Goal: Information Seeking & Learning: Learn about a topic

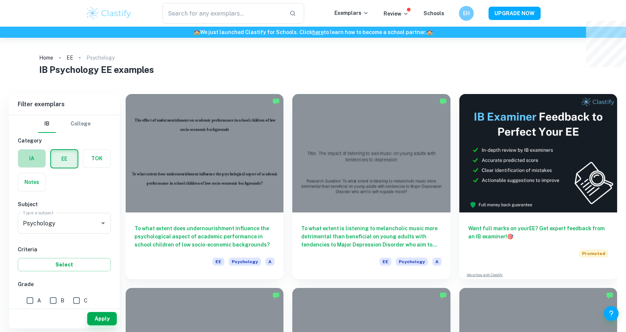
click at [34, 164] on label "button" at bounding box center [31, 158] width 27 height 18
click at [0, 0] on input "radio" at bounding box center [0, 0] width 0 height 0
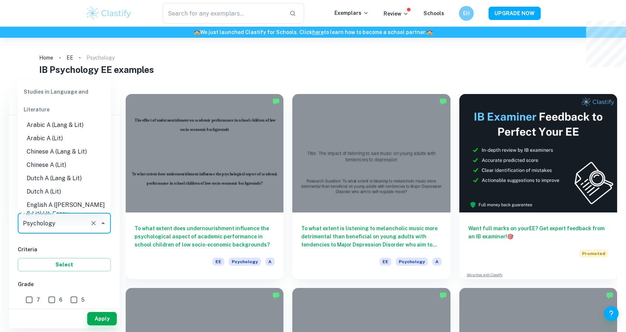
click at [42, 221] on input "Psychology" at bounding box center [54, 223] width 66 height 14
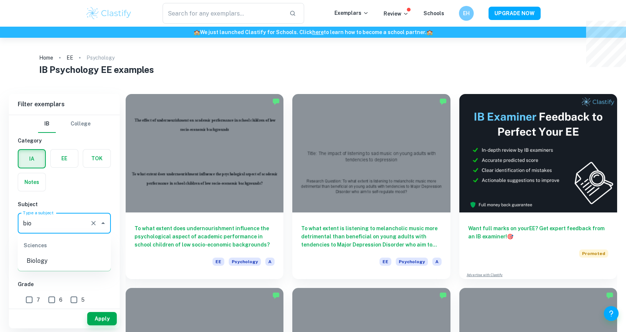
click at [81, 259] on li "Biology" at bounding box center [64, 260] width 93 height 13
type input "Biology"
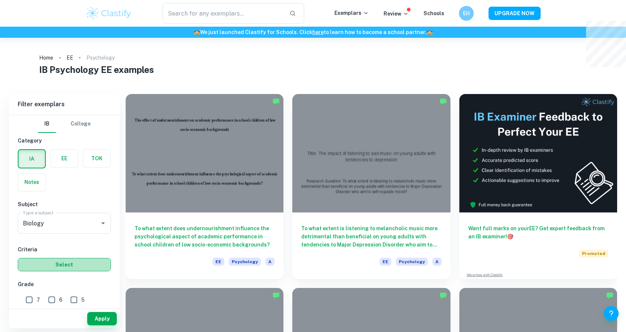
click at [53, 265] on button "Select" at bounding box center [64, 264] width 93 height 13
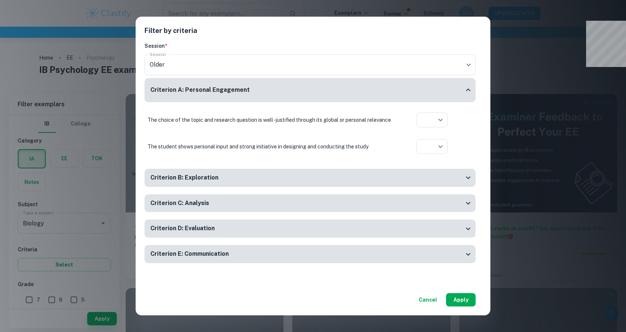
click at [465, 299] on button "Apply" at bounding box center [461, 299] width 30 height 13
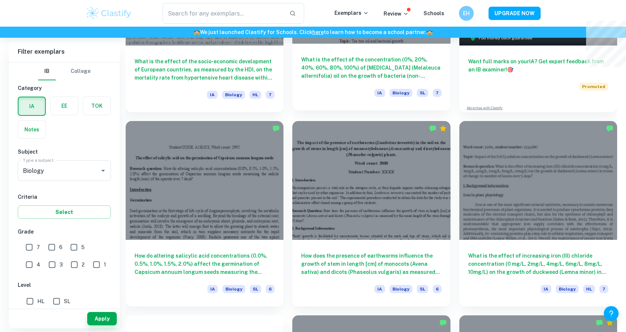
scroll to position [321, 0]
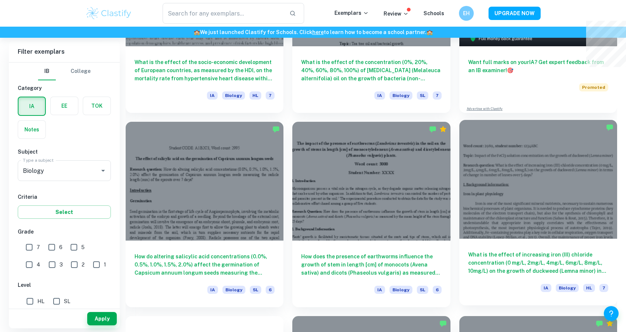
click at [555, 203] on div at bounding box center [539, 179] width 158 height 118
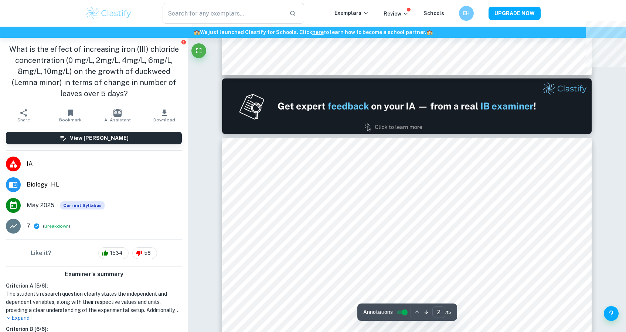
type input "1"
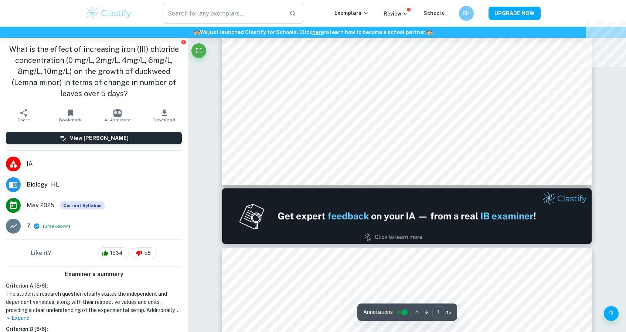
scroll to position [391, 0]
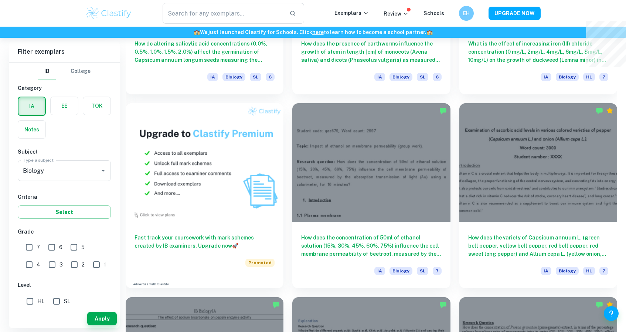
scroll to position [571, 0]
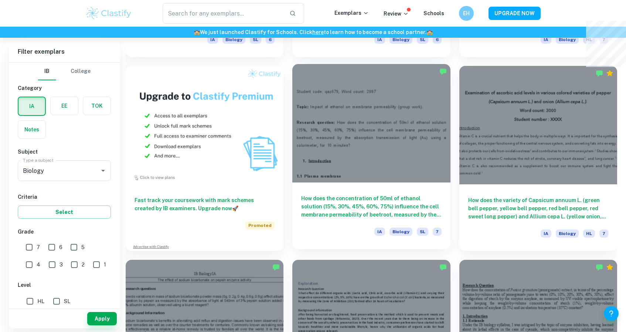
click at [350, 162] on div at bounding box center [371, 123] width 158 height 118
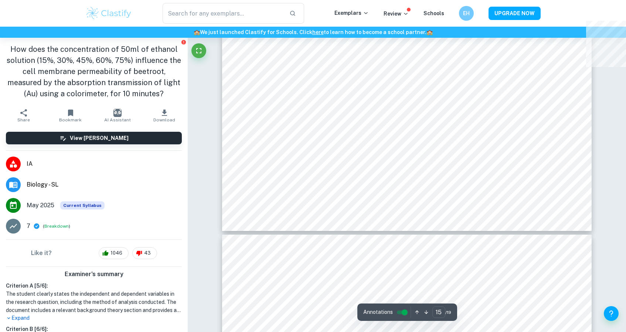
scroll to position [8032, 0]
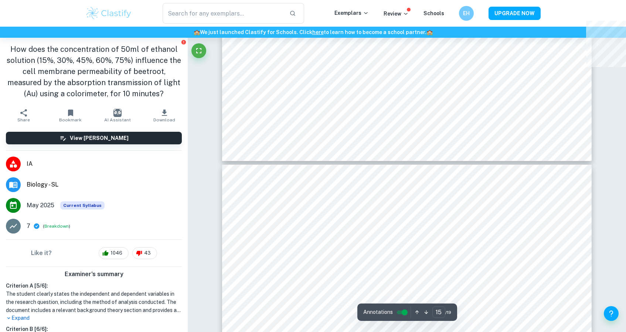
type input "16"
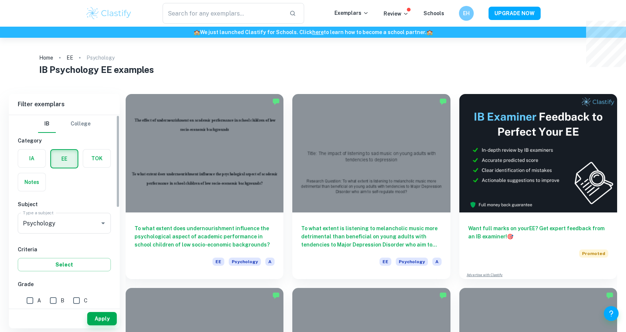
click at [33, 160] on label "button" at bounding box center [31, 158] width 27 height 18
click at [0, 0] on input "radio" at bounding box center [0, 0] width 0 height 0
click at [58, 216] on input "Psychology" at bounding box center [54, 223] width 66 height 14
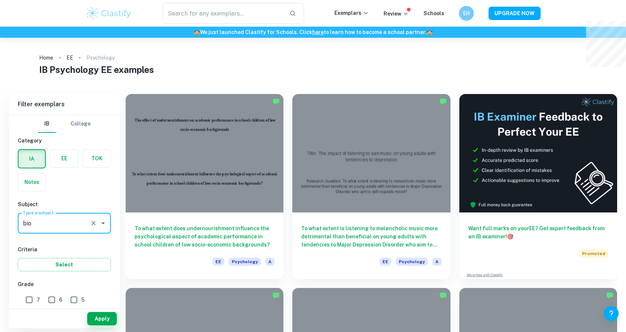
type input "Biology"
click at [73, 267] on button "Select" at bounding box center [64, 264] width 93 height 13
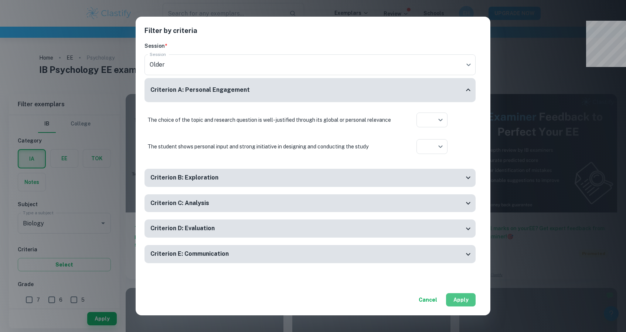
click at [457, 304] on button "Apply" at bounding box center [461, 299] width 30 height 13
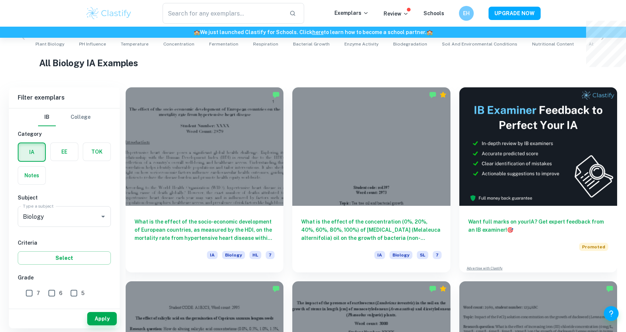
scroll to position [184, 0]
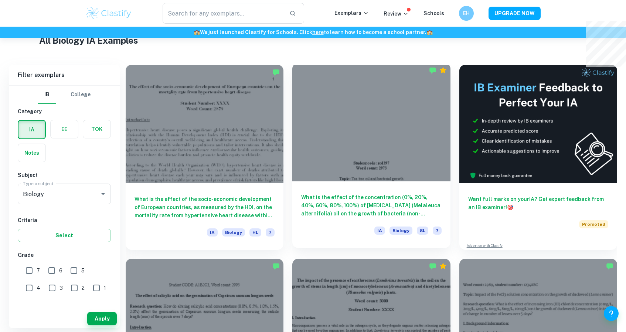
click at [405, 170] on div at bounding box center [371, 122] width 158 height 118
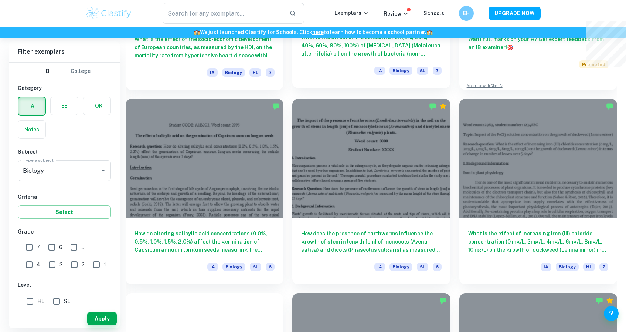
scroll to position [345, 0]
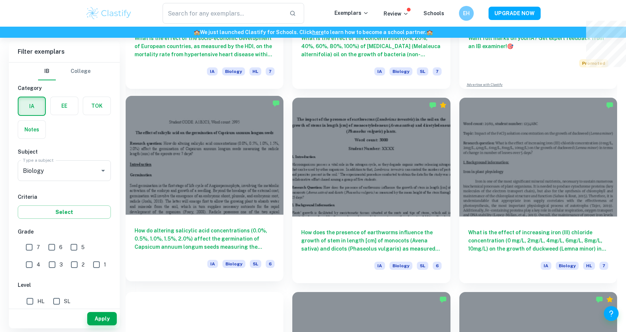
click at [216, 212] on div at bounding box center [205, 155] width 158 height 118
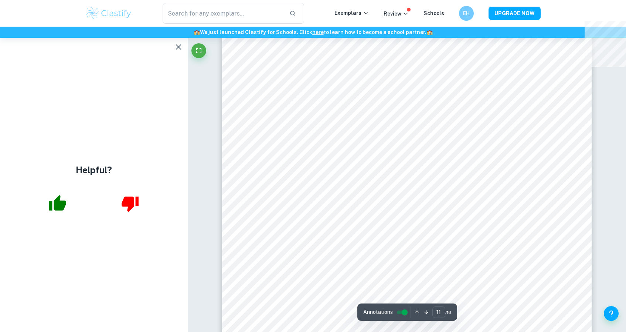
scroll to position [5486, 0]
type input "10"
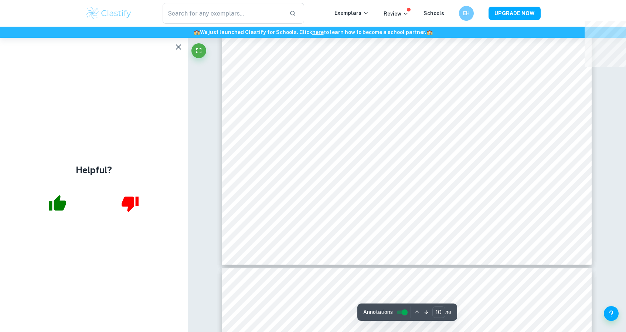
scroll to position [5213, 0]
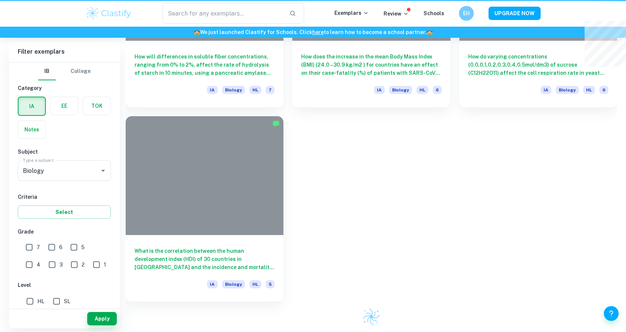
scroll to position [345, 0]
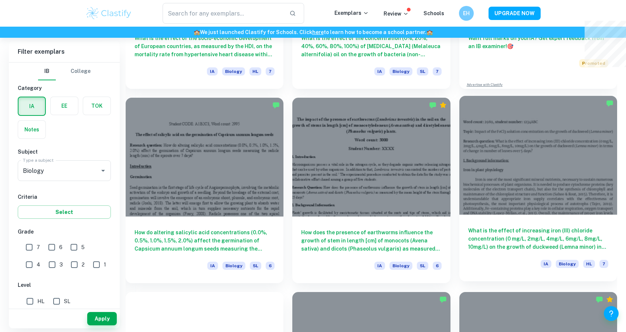
click at [532, 210] on div at bounding box center [539, 155] width 158 height 118
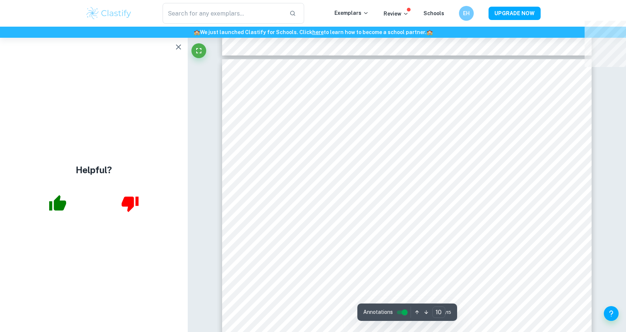
scroll to position [4901, 0]
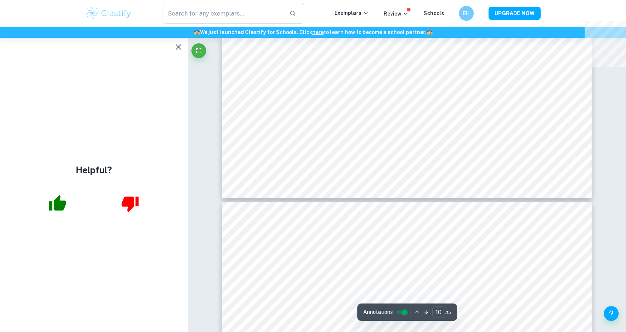
type input "9"
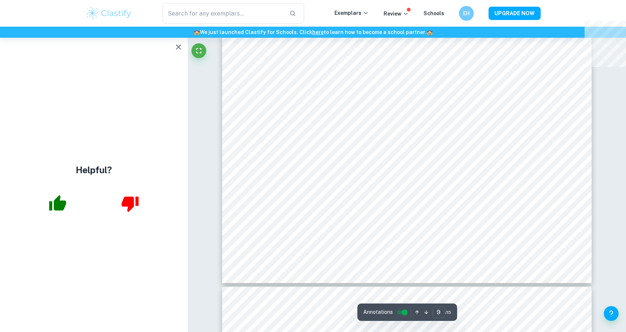
scroll to position [4547, 0]
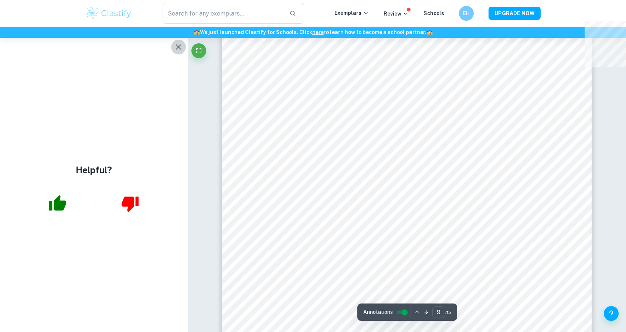
click at [178, 46] on icon "button" at bounding box center [178, 46] width 5 height 5
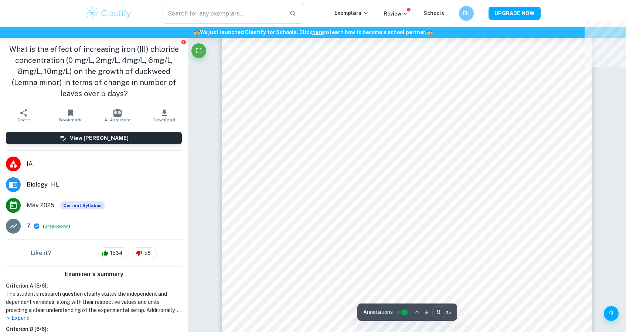
click at [56, 226] on button "Breakdown" at bounding box center [56, 226] width 24 height 7
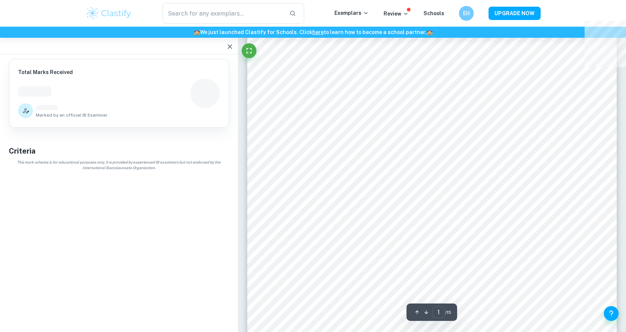
click at [230, 48] on icon "button" at bounding box center [230, 46] width 9 height 9
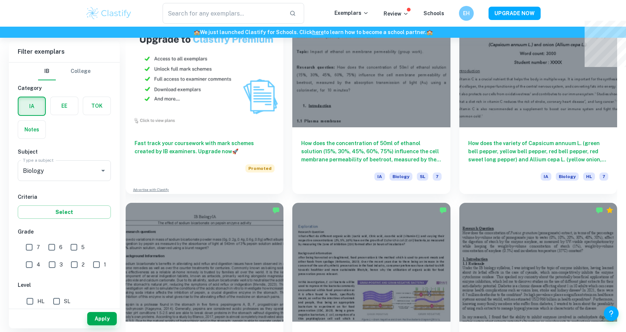
scroll to position [630, 0]
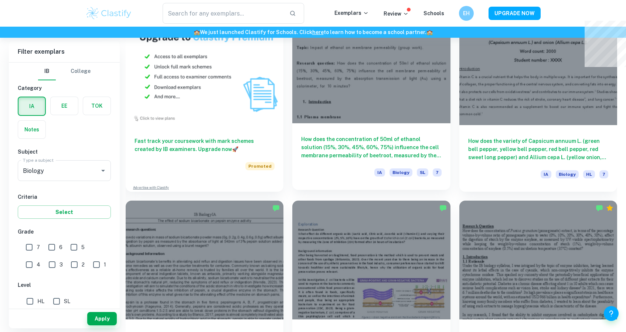
click at [382, 95] on div at bounding box center [371, 64] width 158 height 118
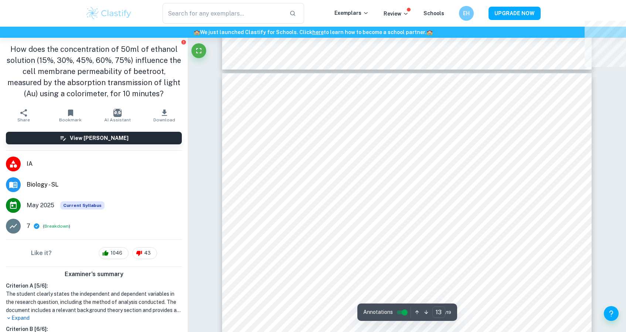
scroll to position [6470, 0]
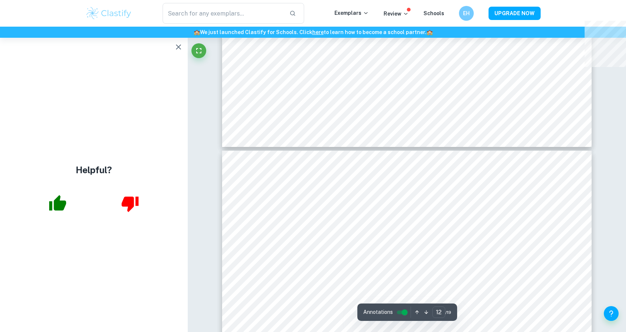
type input "13"
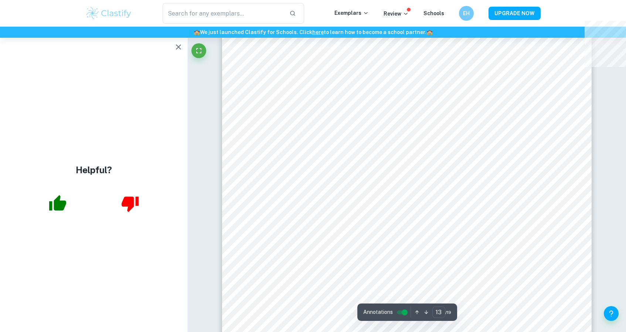
scroll to position [6689, 0]
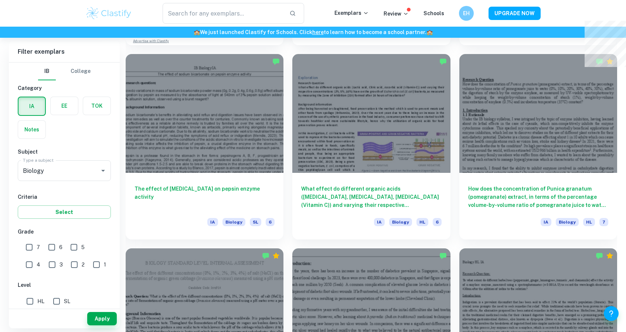
scroll to position [778, 0]
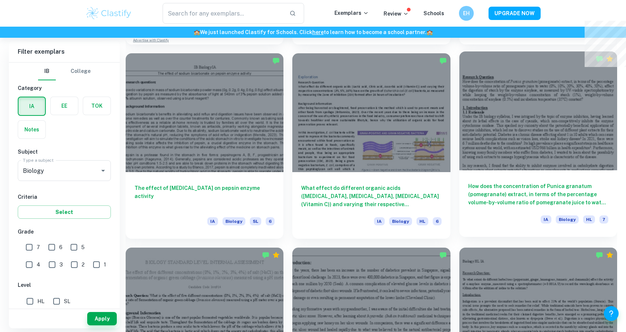
click at [542, 170] on div "How does the concentration of Punica granatum (pomegranate) extract, in terms o…" at bounding box center [539, 203] width 158 height 67
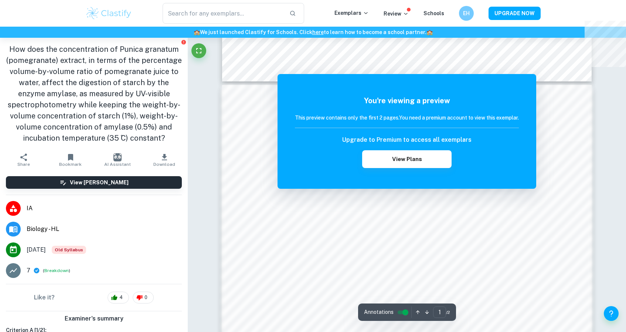
scroll to position [725, 0]
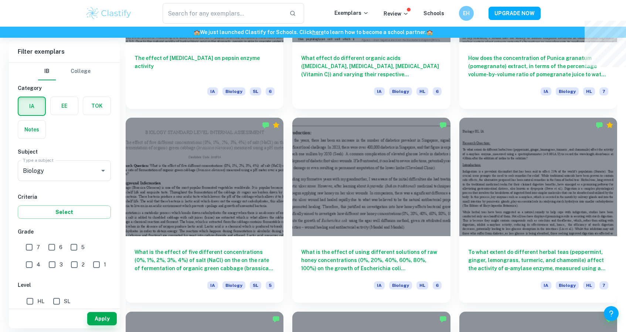
scroll to position [910, 0]
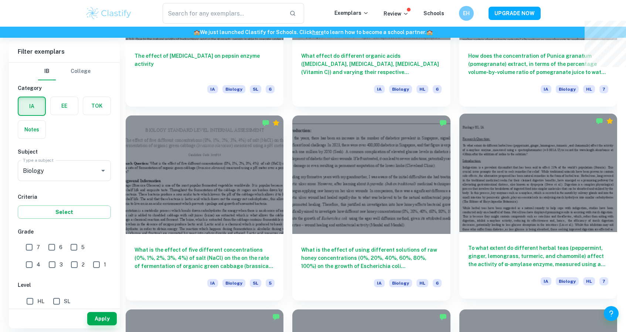
click at [512, 231] on div at bounding box center [539, 173] width 158 height 118
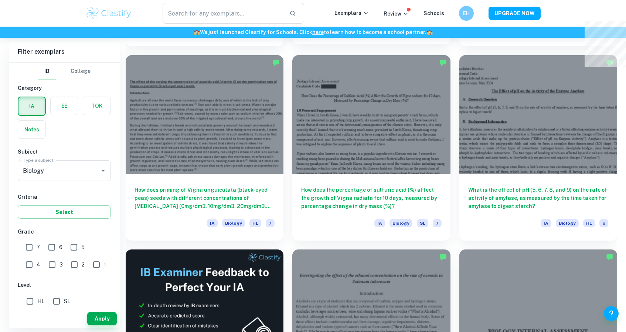
scroll to position [1140, 0]
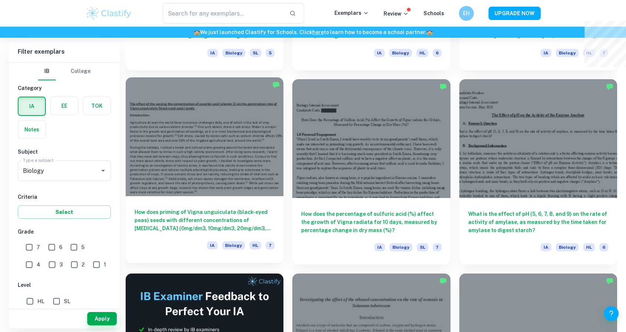
click at [181, 115] on div at bounding box center [205, 136] width 158 height 118
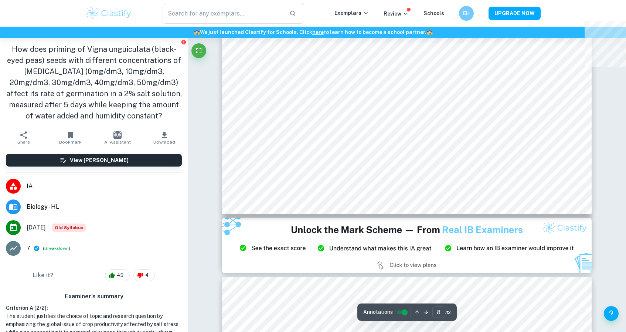
scroll to position [4158, 0]
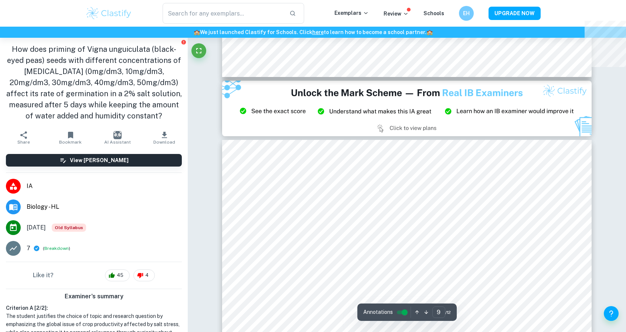
type input "8"
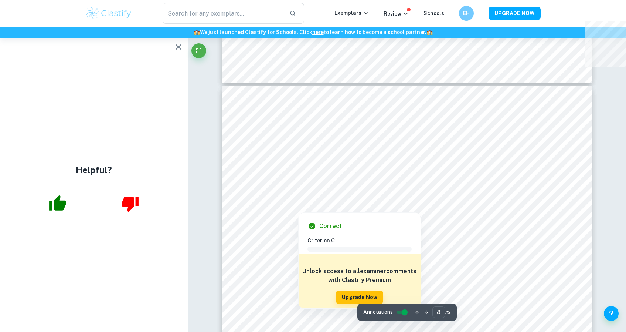
click at [299, 147] on div at bounding box center [406, 148] width 279 height 9
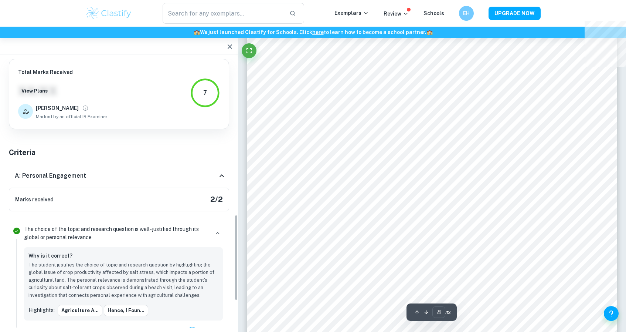
scroll to position [532, 0]
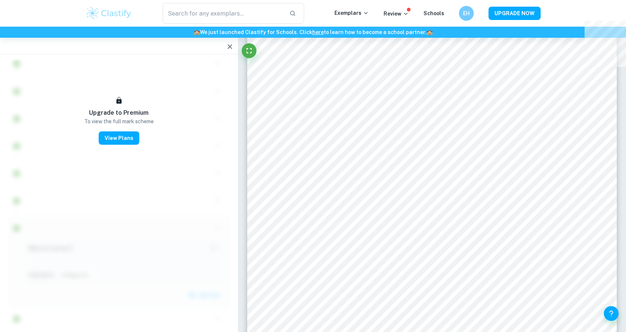
click at [229, 47] on icon "button" at bounding box center [230, 46] width 9 height 9
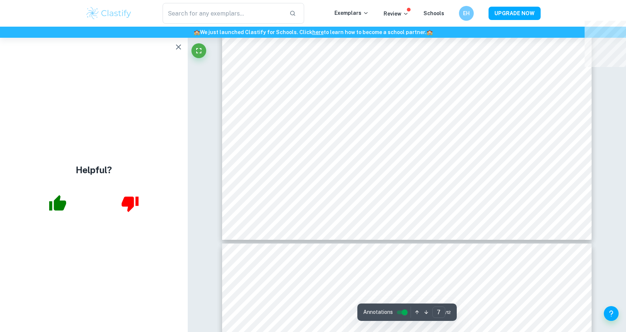
scroll to position [3487, 0]
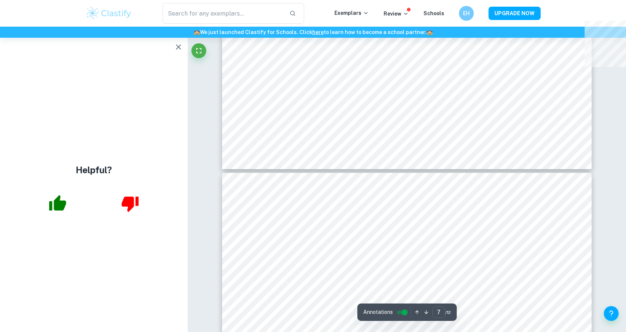
type input "8"
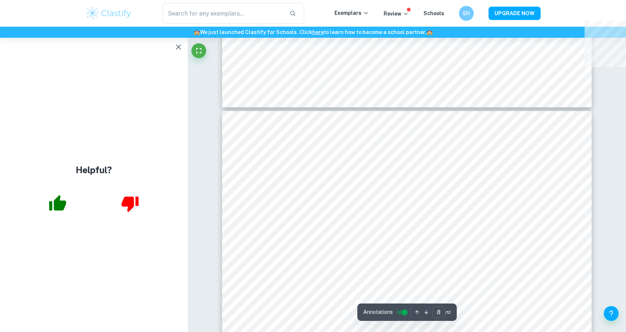
scroll to position [3644, 0]
